Goal: Information Seeking & Learning: Learn about a topic

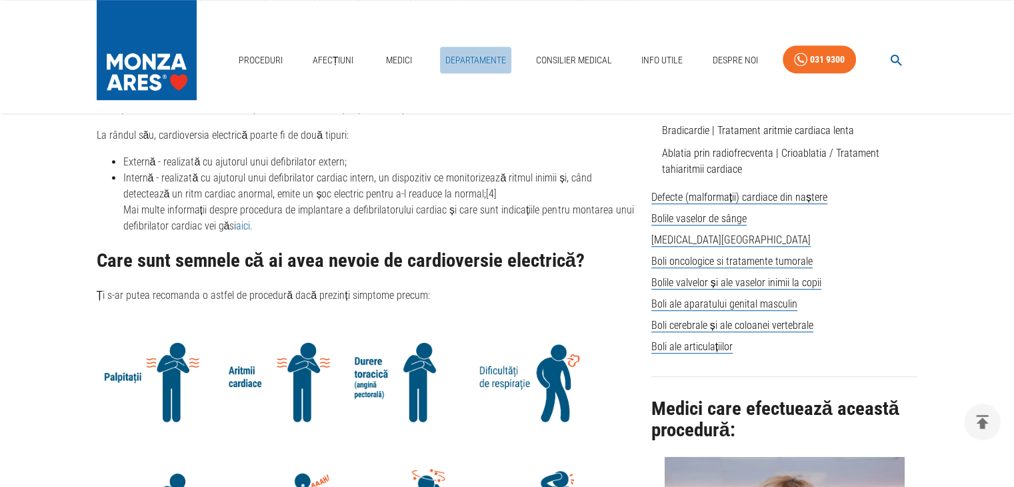
click at [474, 62] on link "Departamente" at bounding box center [475, 60] width 71 height 27
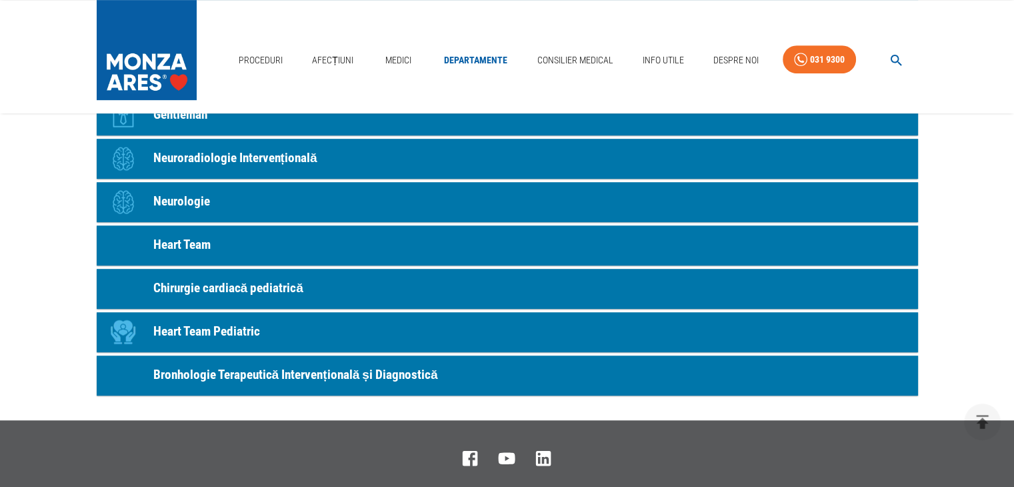
scroll to position [467, 0]
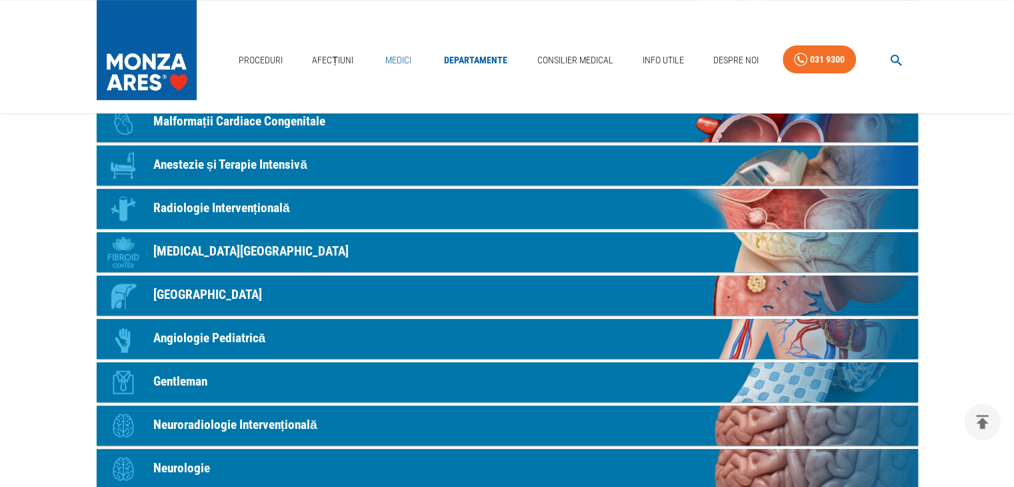
click at [393, 63] on link "Medici" at bounding box center [398, 60] width 43 height 27
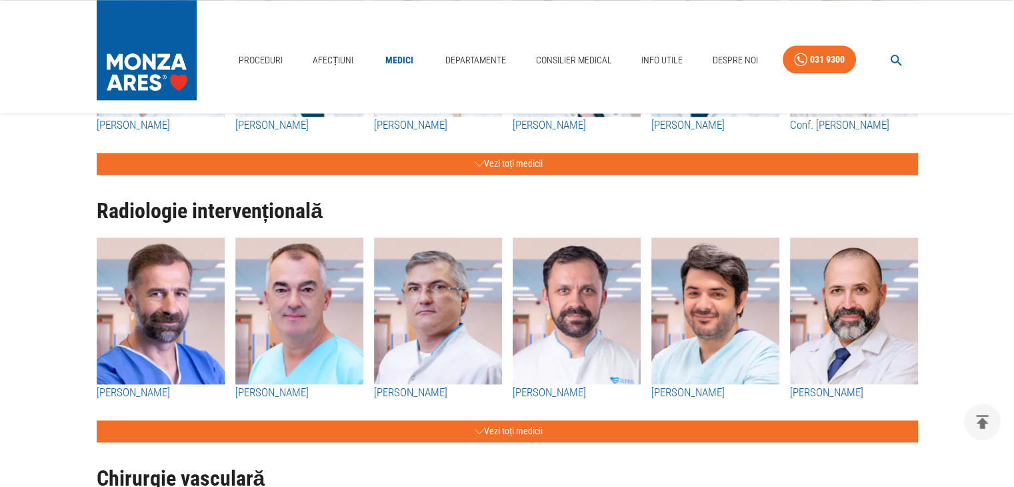
scroll to position [1643, 0]
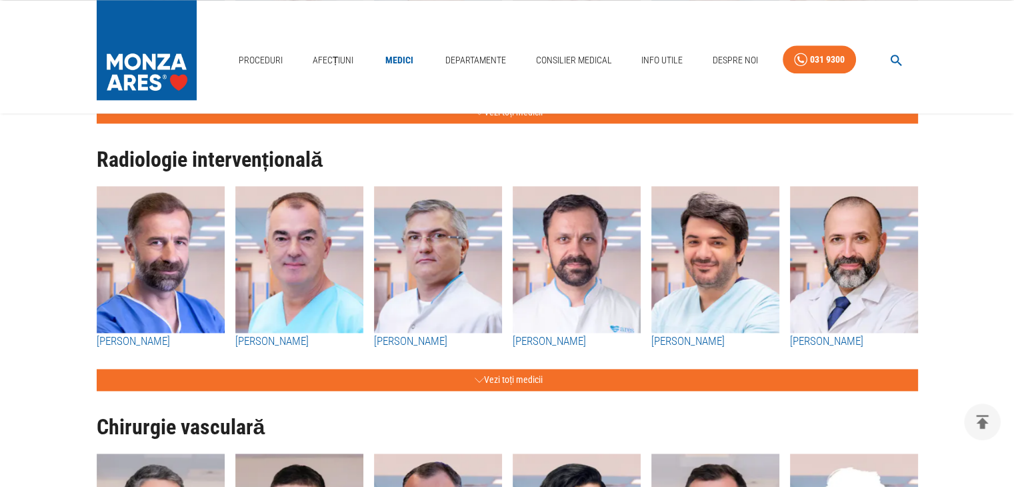
click at [605, 257] on img "button" at bounding box center [577, 259] width 128 height 147
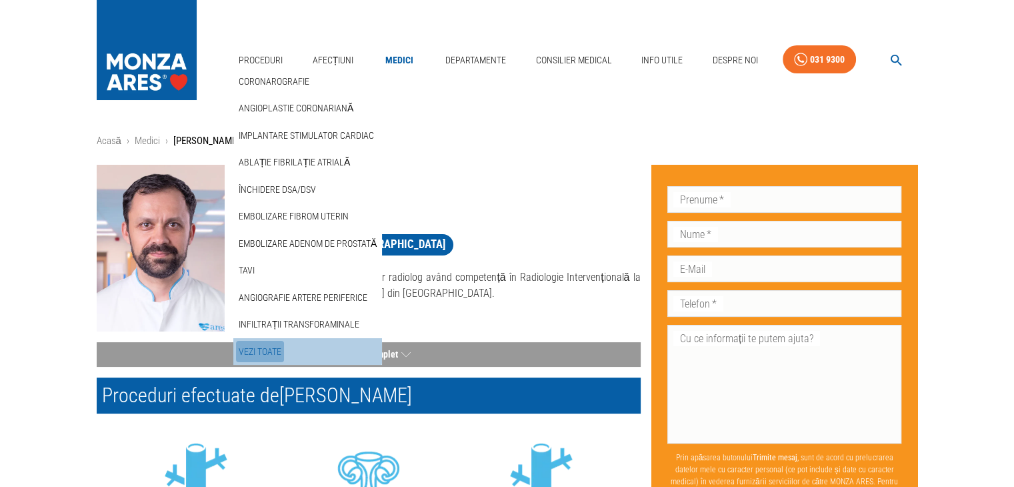
click at [266, 350] on link "Vezi Toate" at bounding box center [260, 352] width 48 height 22
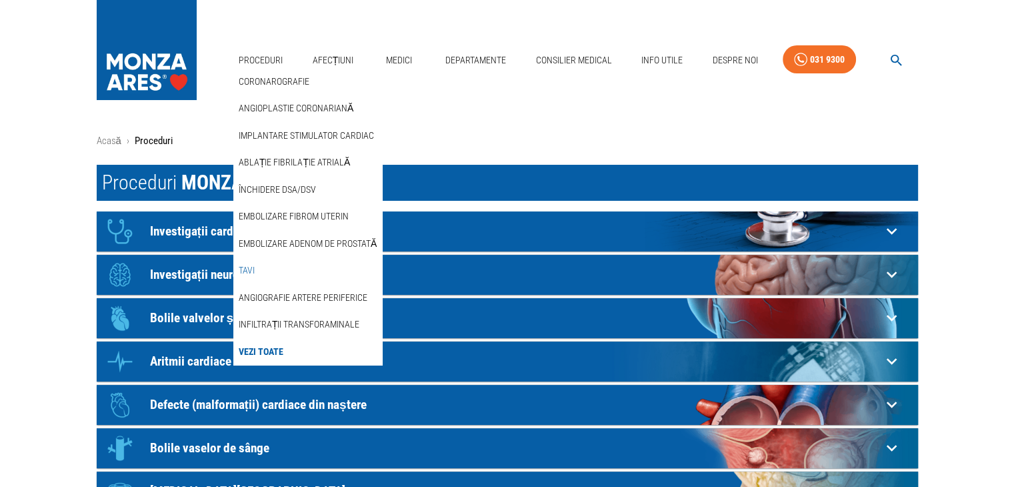
click at [248, 264] on link "TAVI" at bounding box center [246, 270] width 21 height 22
